Goal: Check status: Check status

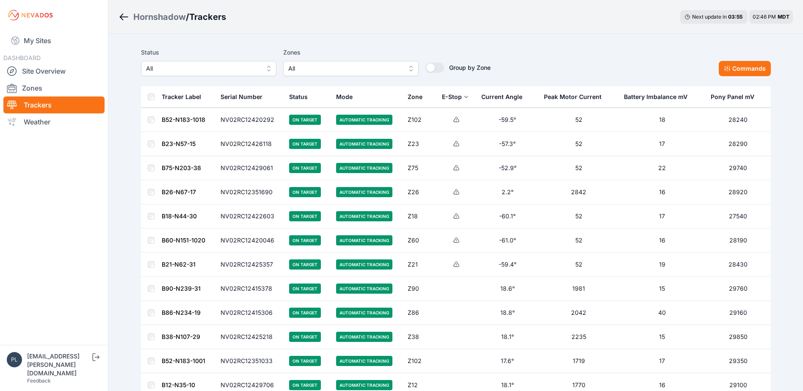
click at [155, 192] on tr "B26-N67-17 NV02RC12351690 On Target Automatic Tracking Z26 2.2° 2842 16 28920" at bounding box center [456, 192] width 630 height 24
click at [190, 191] on link "B26-N67-17" at bounding box center [179, 191] width 34 height 7
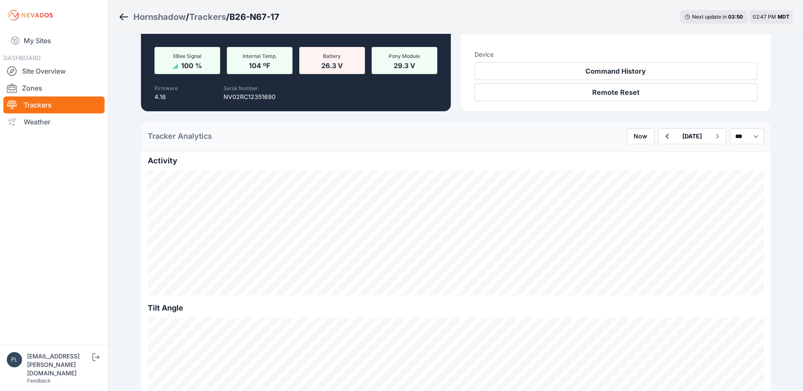
scroll to position [169, 0]
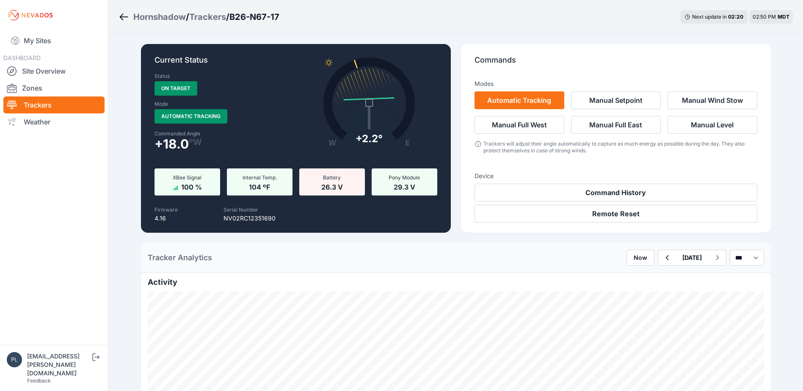
scroll to position [169, 0]
